Goal: Task Accomplishment & Management: Manage account settings

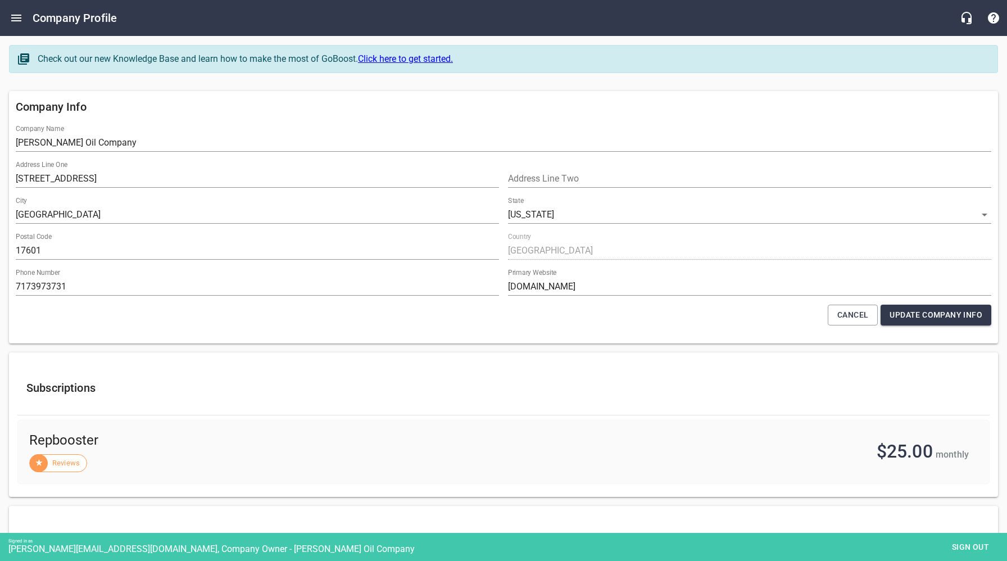
select select "[US_STATE]"
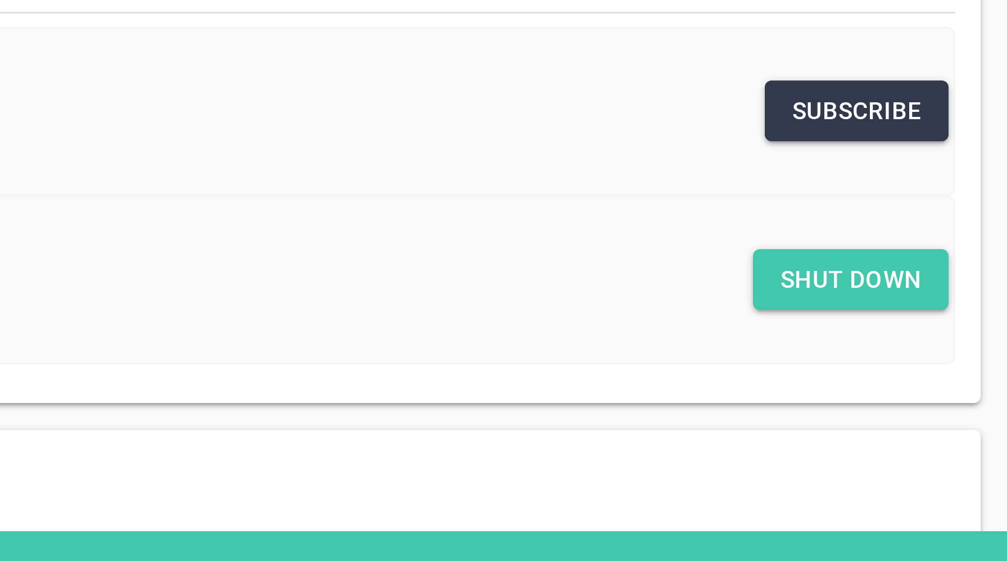
scroll to position [264, 0]
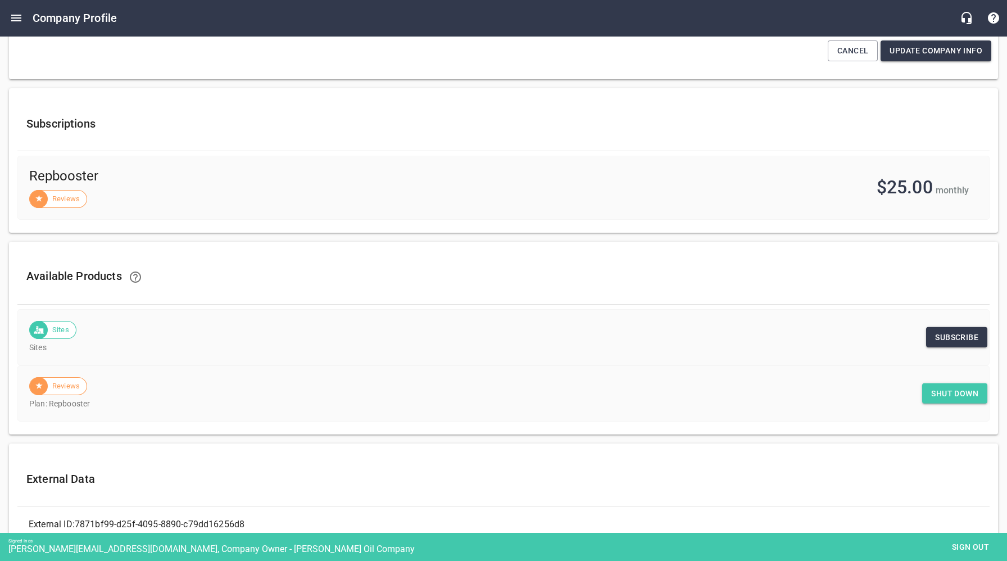
click at [954, 396] on span "Shut down" at bounding box center [954, 394] width 47 height 14
click at [966, 546] on span "Sign out" at bounding box center [970, 547] width 47 height 14
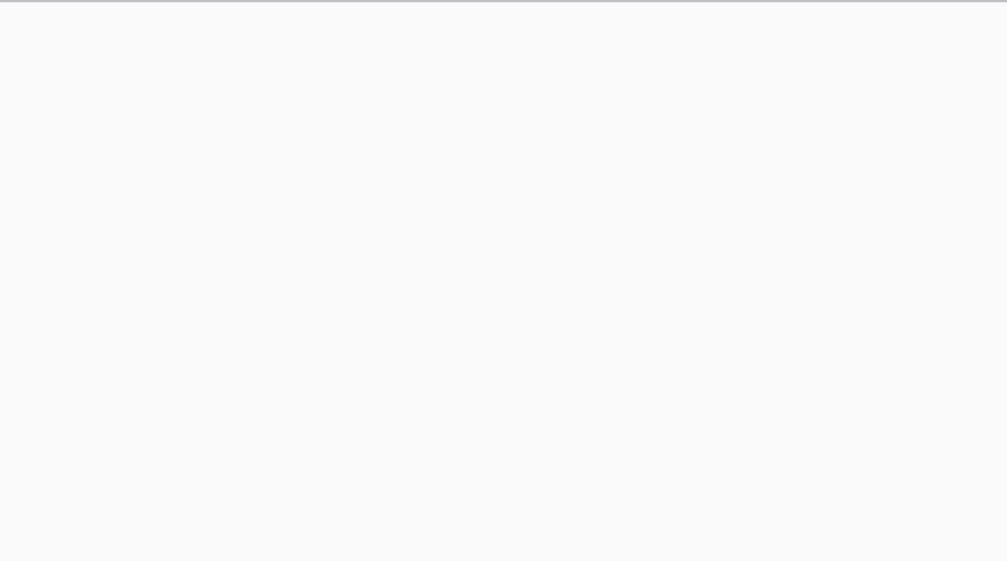
click at [177, 24] on html at bounding box center [503, 12] width 1007 height 24
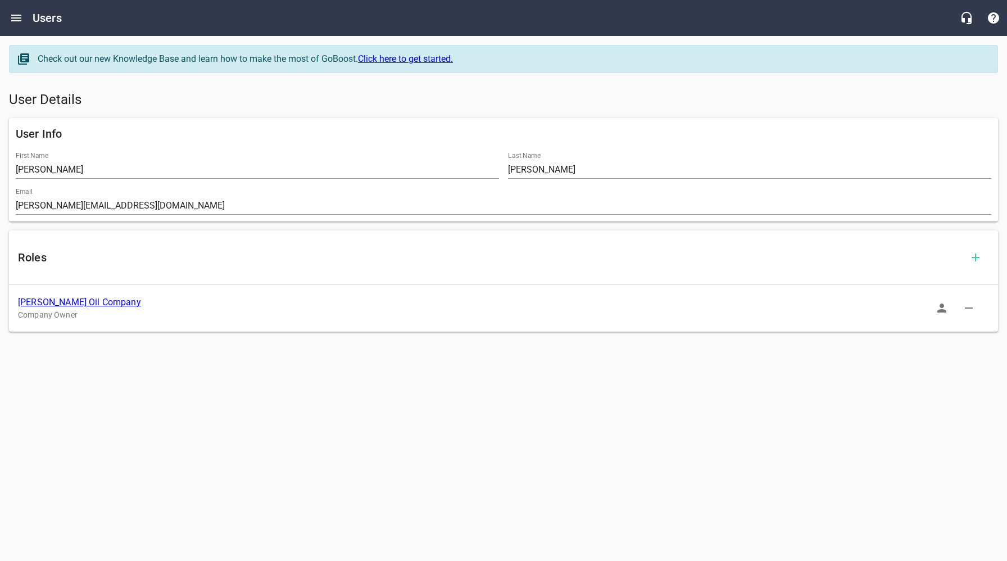
click at [54, 302] on link "[PERSON_NAME] Oil Company" at bounding box center [79, 302] width 123 height 11
